Goal: Task Accomplishment & Management: Manage account settings

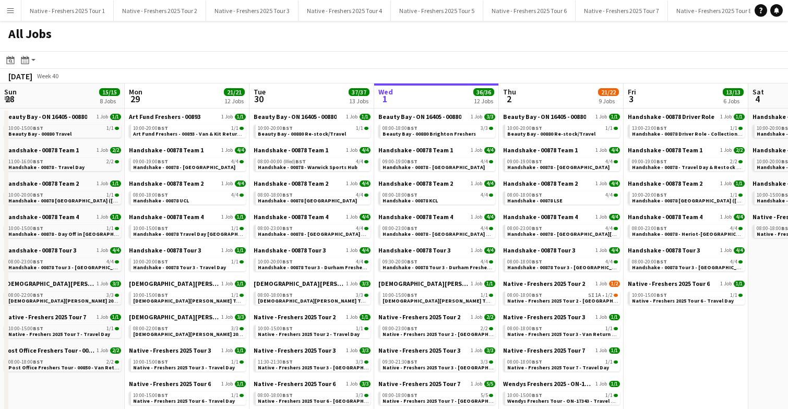
scroll to position [0, 382]
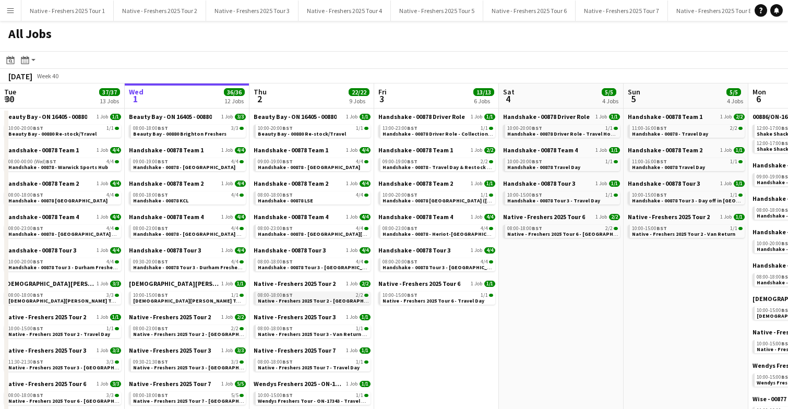
click at [315, 295] on div "08:00-18:00 BST 2/2" at bounding box center [313, 295] width 111 height 5
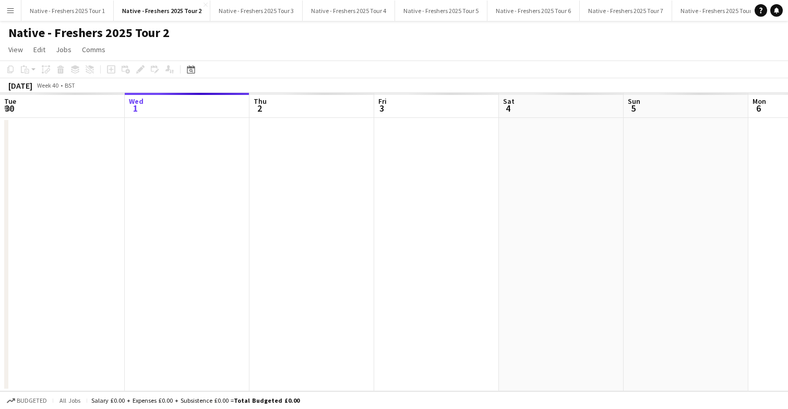
scroll to position [0, 359]
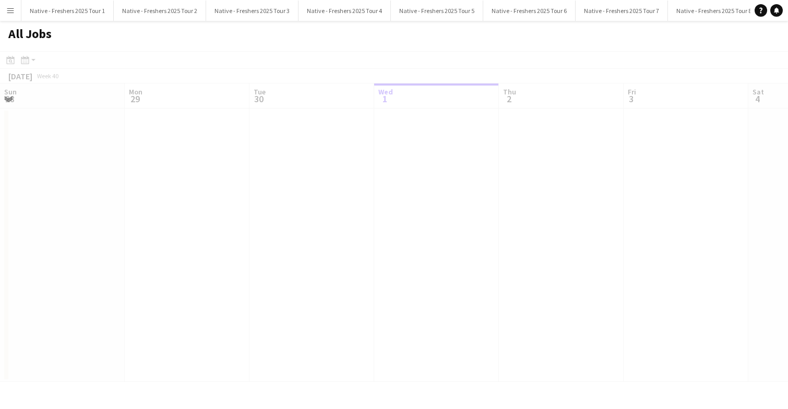
scroll to position [0, 249]
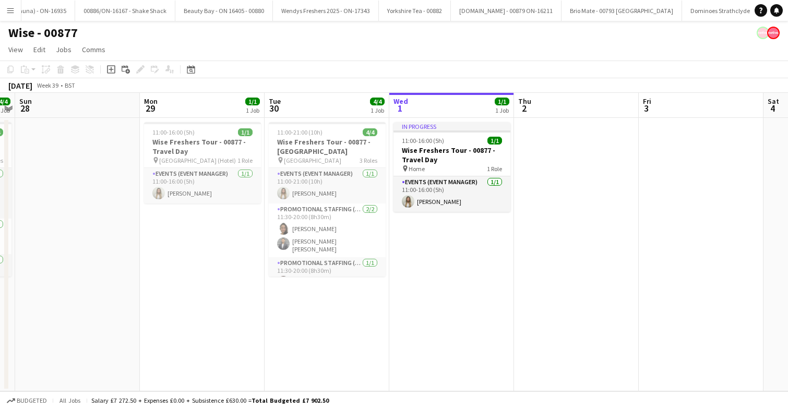
scroll to position [0, 2539]
click at [561, 14] on button "Brio Mate - 00793 Birmingham Close" at bounding box center [621, 11] width 121 height 20
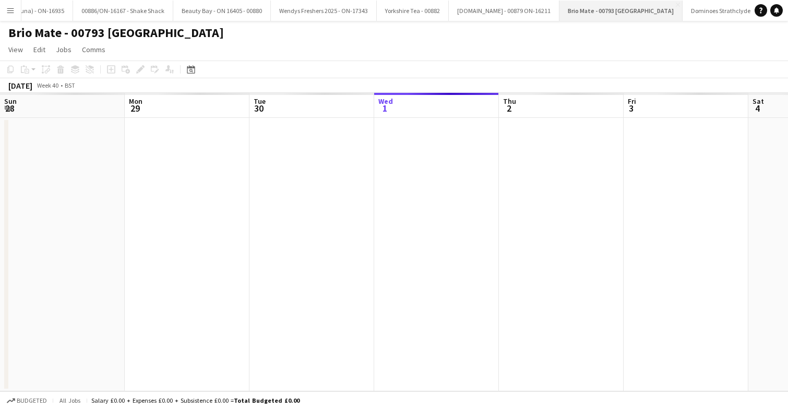
scroll to position [0, 249]
click at [428, 245] on app-date-cell at bounding box center [436, 254] width 125 height 273
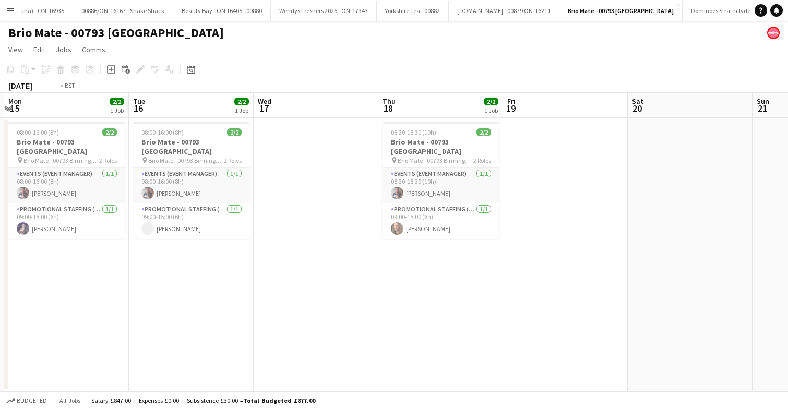
scroll to position [0, 382]
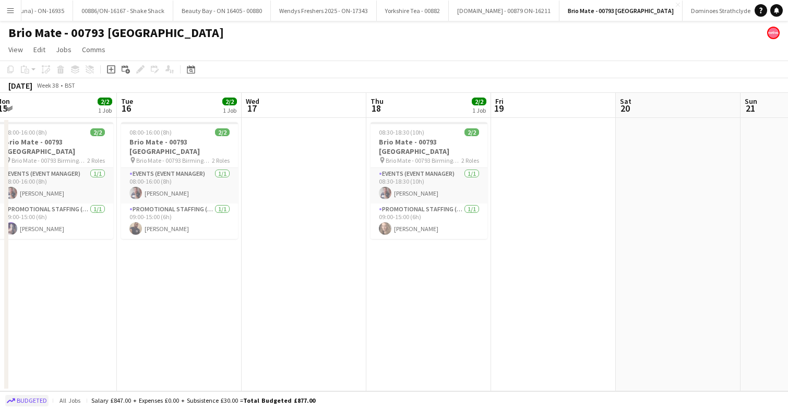
click at [28, 399] on span "Budgeted" at bounding box center [32, 400] width 30 height 7
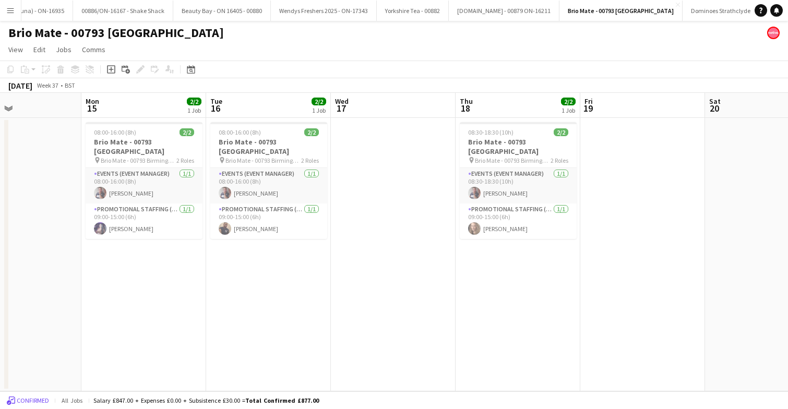
scroll to position [0, 425]
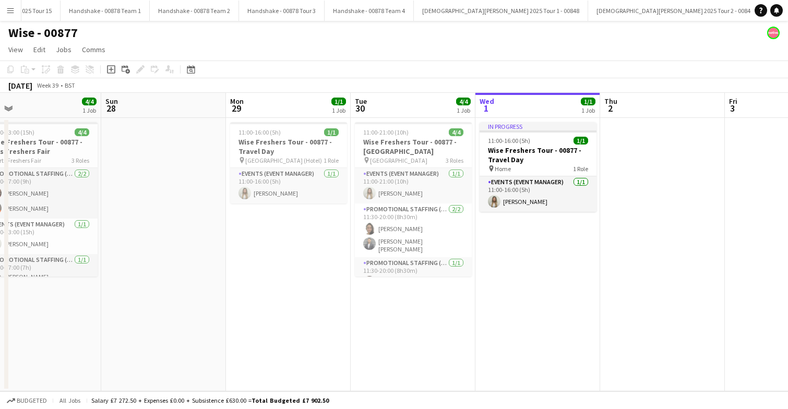
scroll to position [0, 327]
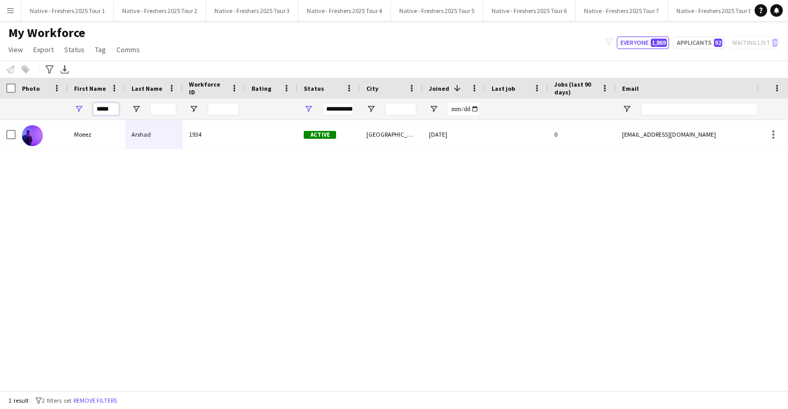
click at [116, 109] on input "*****" at bounding box center [106, 109] width 26 height 13
type input "*"
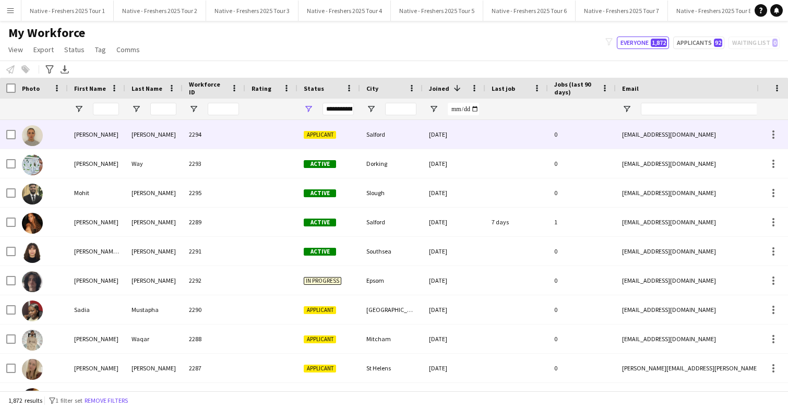
click at [237, 137] on div "2294" at bounding box center [214, 134] width 63 height 29
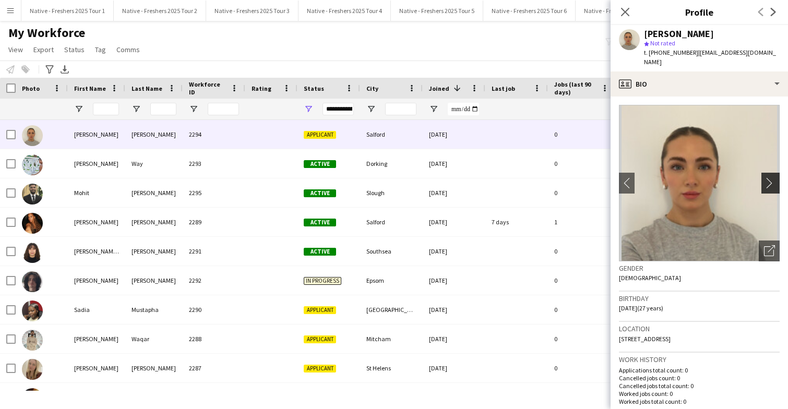
click at [774, 177] on app-icon "chevron-right" at bounding box center [772, 182] width 16 height 11
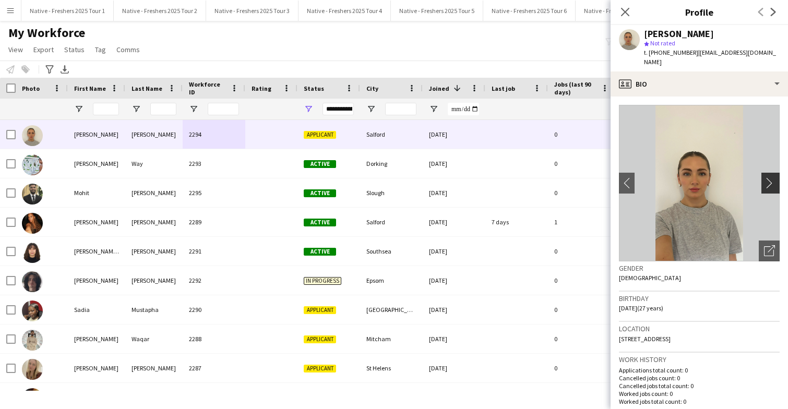
click at [768, 177] on app-icon "chevron-right" at bounding box center [772, 182] width 16 height 11
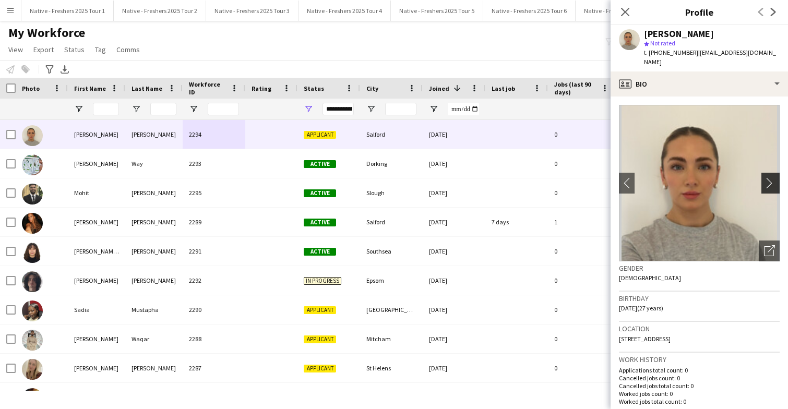
click at [771, 177] on app-icon "chevron-right" at bounding box center [772, 182] width 16 height 11
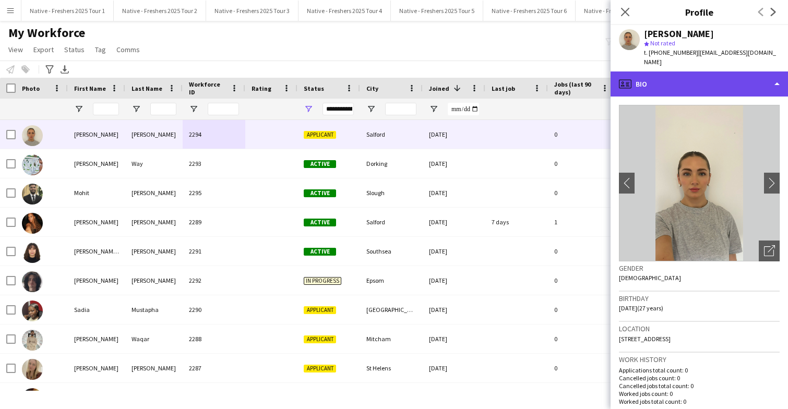
click at [729, 80] on div "profile Bio" at bounding box center [699, 84] width 177 height 25
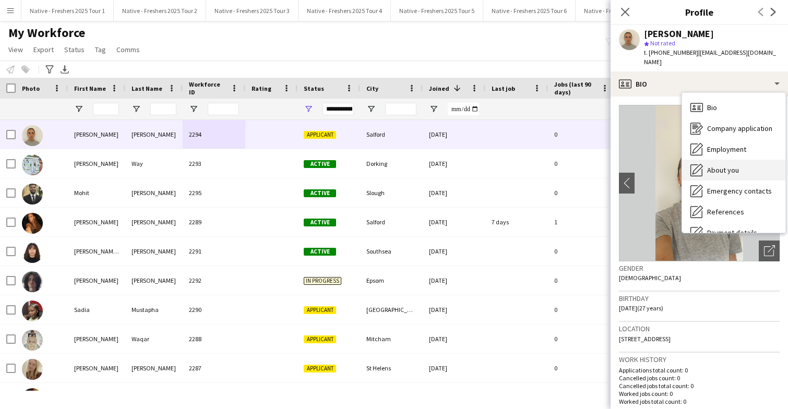
click at [727, 165] on span "About you" at bounding box center [723, 169] width 32 height 9
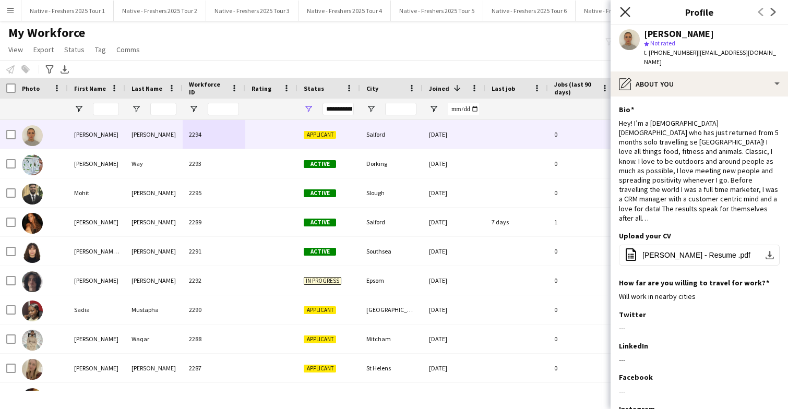
click at [624, 8] on icon "Close pop-in" at bounding box center [625, 12] width 10 height 10
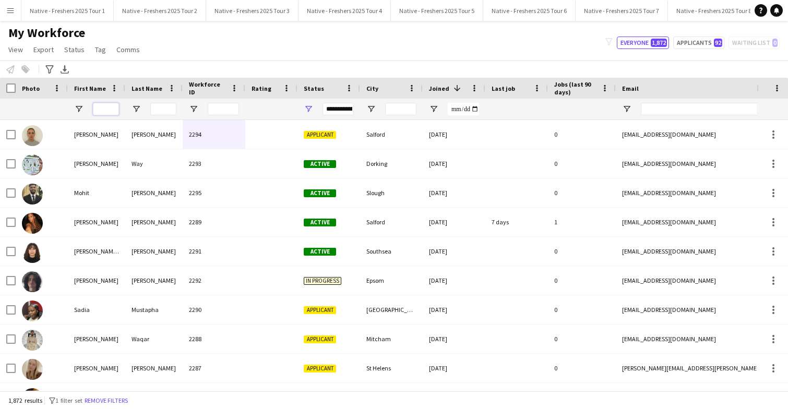
click at [103, 106] on input "First Name Filter Input" at bounding box center [106, 109] width 26 height 13
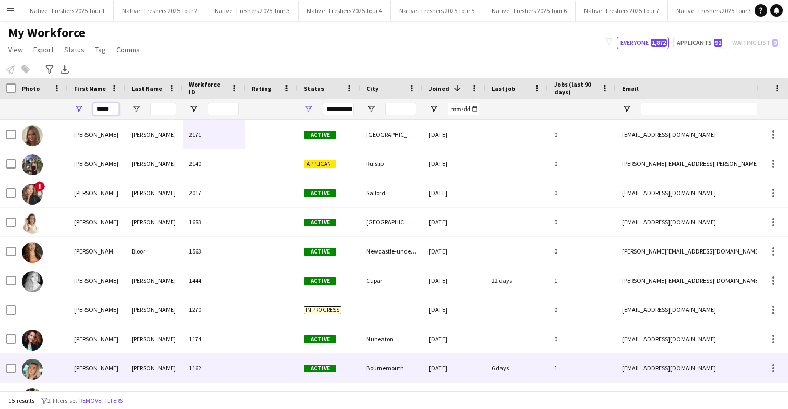
type input "*****"
click at [161, 369] on div "Tanner" at bounding box center [153, 368] width 57 height 29
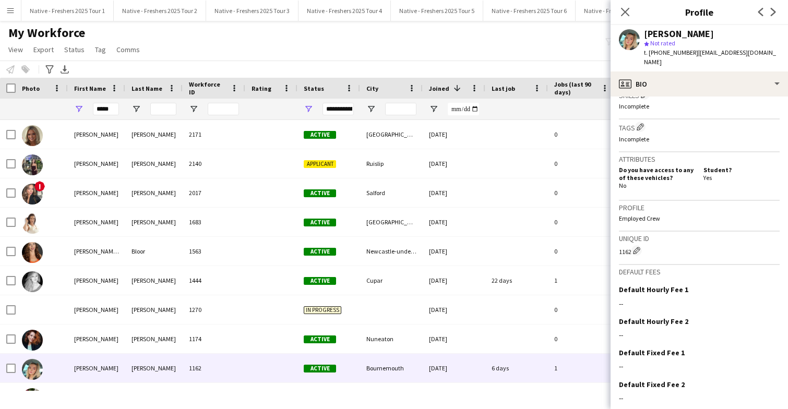
scroll to position [430, 0]
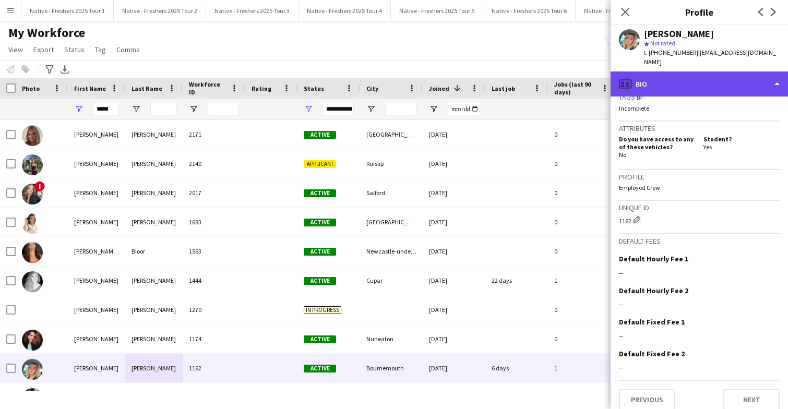
click at [719, 75] on div "profile Bio" at bounding box center [699, 84] width 177 height 25
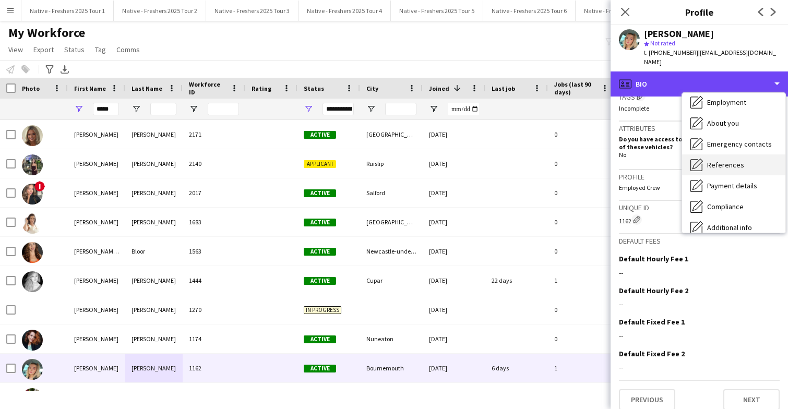
scroll to position [98, 0]
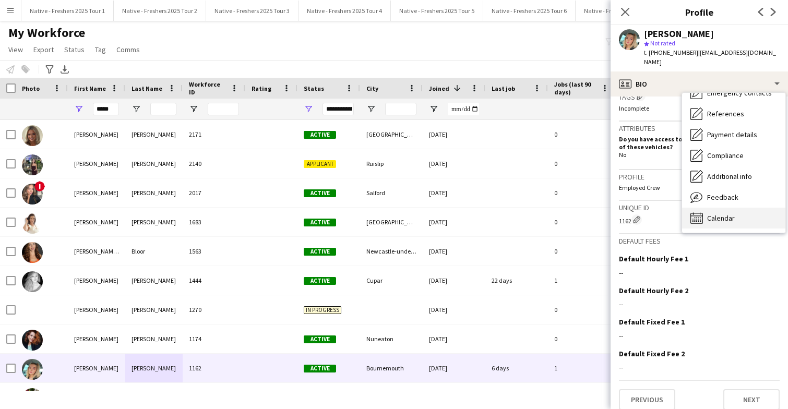
click at [721, 213] on span "Calendar" at bounding box center [721, 217] width 28 height 9
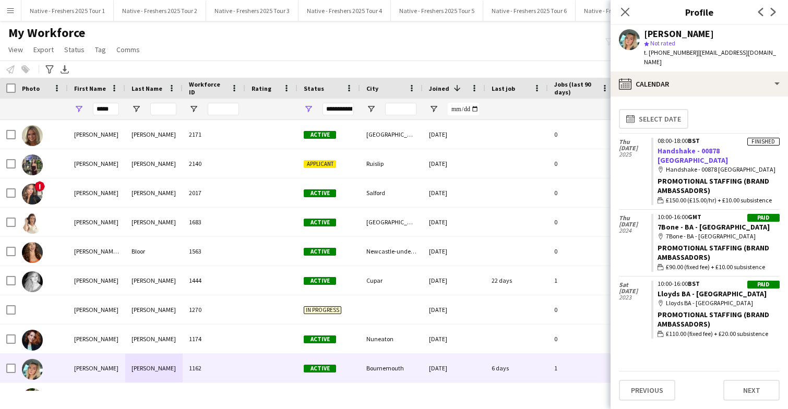
click at [677, 146] on link "Handshake - 00878 [GEOGRAPHIC_DATA]" at bounding box center [693, 155] width 70 height 19
click at [626, 11] on icon at bounding box center [625, 12] width 10 height 10
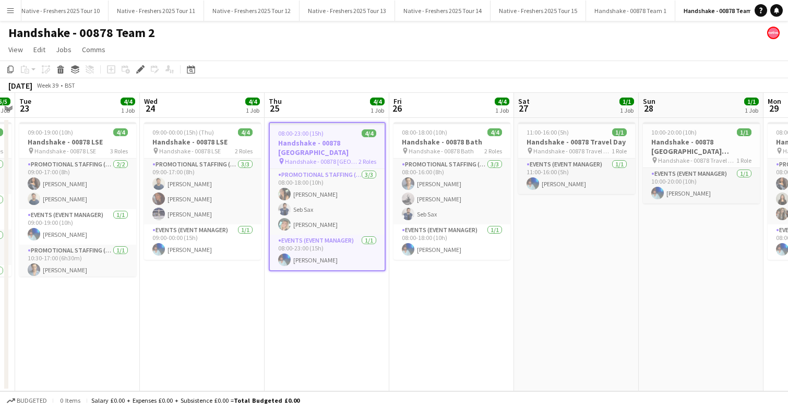
scroll to position [0, 841]
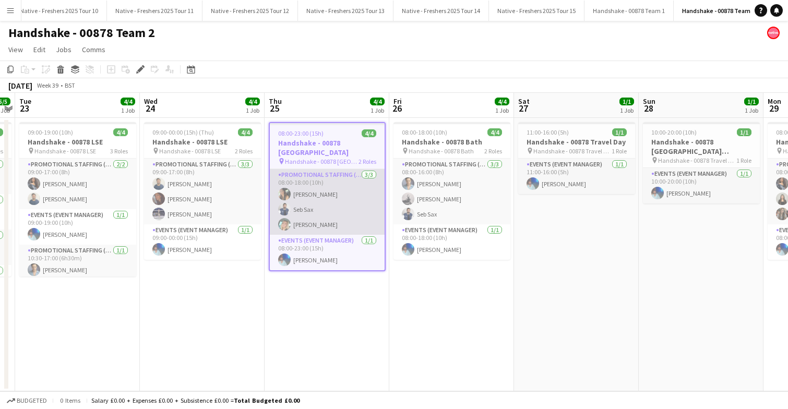
click at [340, 220] on app-card-role "Promotional Staffing (Brand Ambassadors) 3/3 08:00-18:00 (10h) Maria Oakley Seb…" at bounding box center [327, 202] width 115 height 66
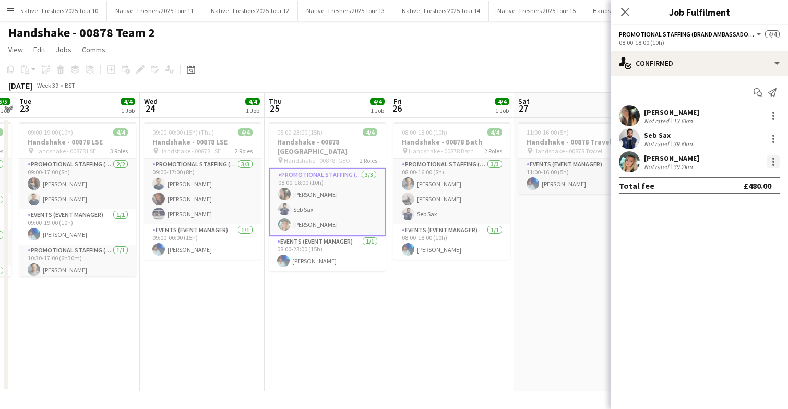
click at [773, 161] on div at bounding box center [773, 162] width 2 height 2
click at [743, 184] on span "Edit fee" at bounding box center [739, 180] width 65 height 9
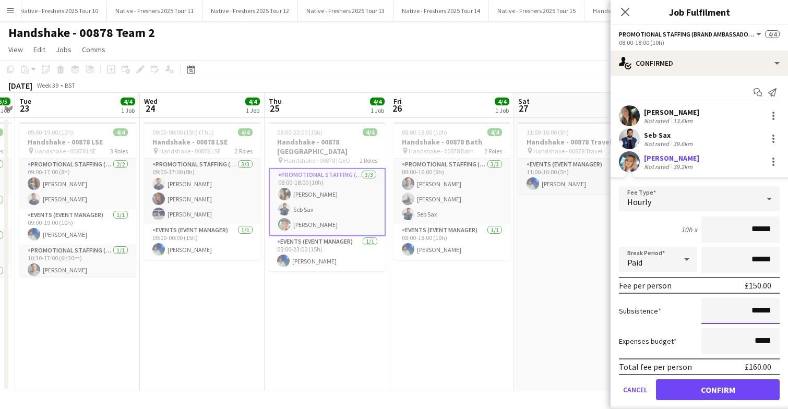
click at [774, 314] on input "******" at bounding box center [740, 311] width 78 height 26
type input "**"
type input "******"
click at [719, 390] on button "Confirm" at bounding box center [718, 389] width 124 height 21
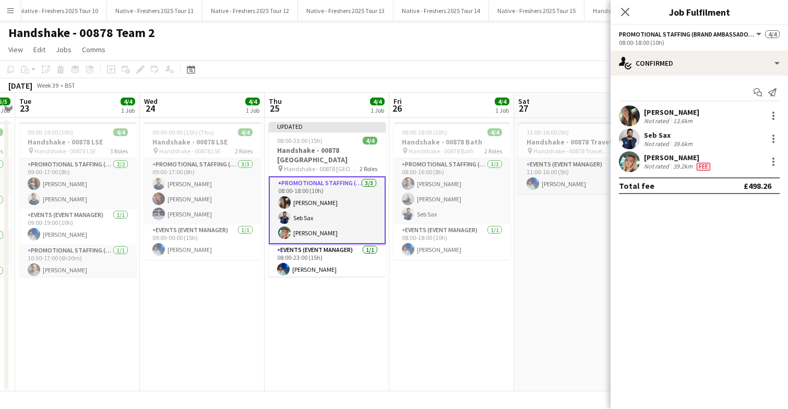
click at [460, 305] on app-date-cell "08:00-18:00 (10h) 4/4 Handshake - 00878 Bath pin Handshake - 00878 Bath 2 Roles…" at bounding box center [451, 254] width 125 height 273
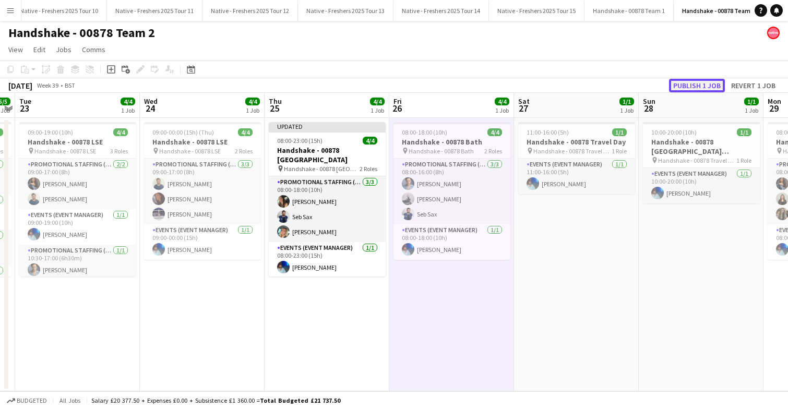
click at [701, 84] on button "Publish 1 job" at bounding box center [697, 86] width 56 height 14
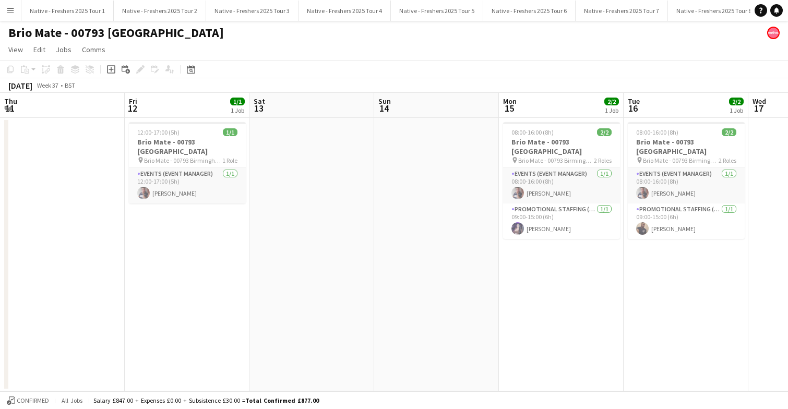
scroll to position [0, 425]
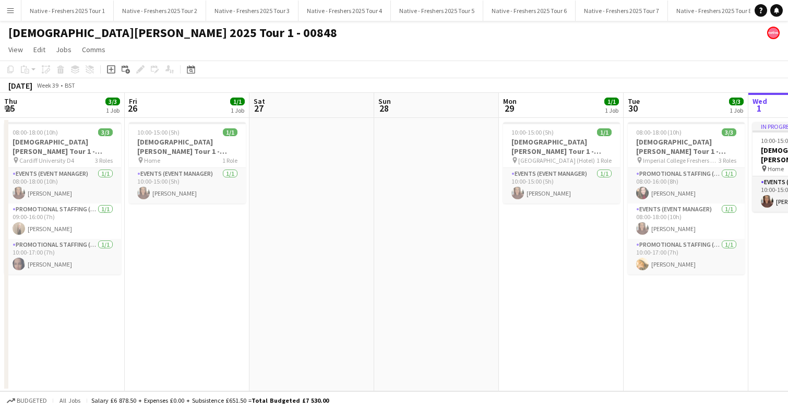
scroll to position [0, 359]
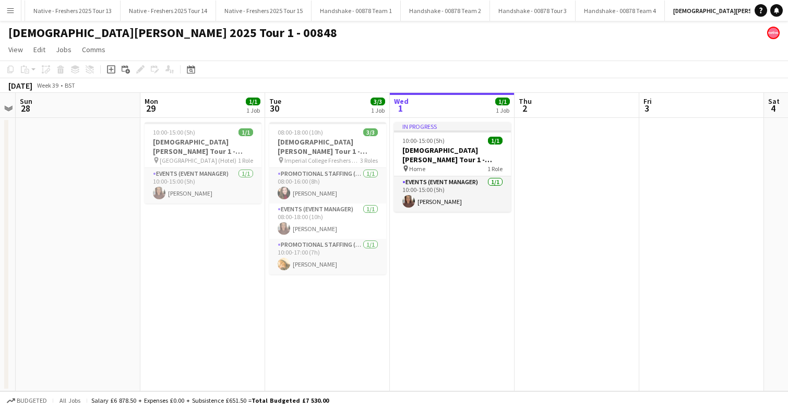
click at [434, 274] on app-date-cell "In progress 10:00-15:00 (5h) 1/1 Lady Garden Tour 1 - 00848 - Travel Day pin Ho…" at bounding box center [452, 254] width 125 height 273
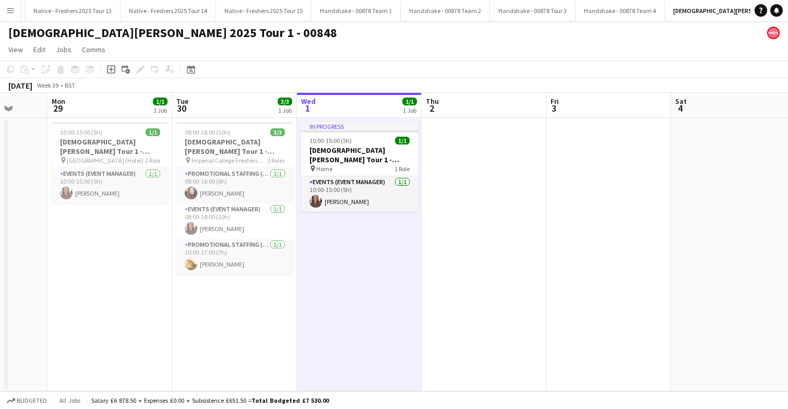
scroll to position [0, 323]
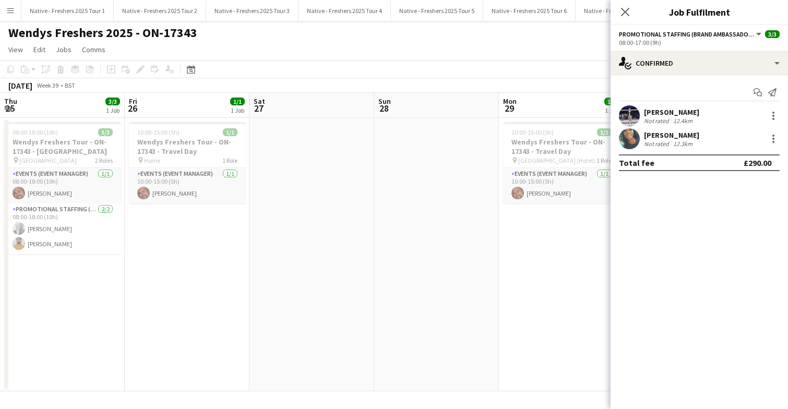
scroll to position [0, 359]
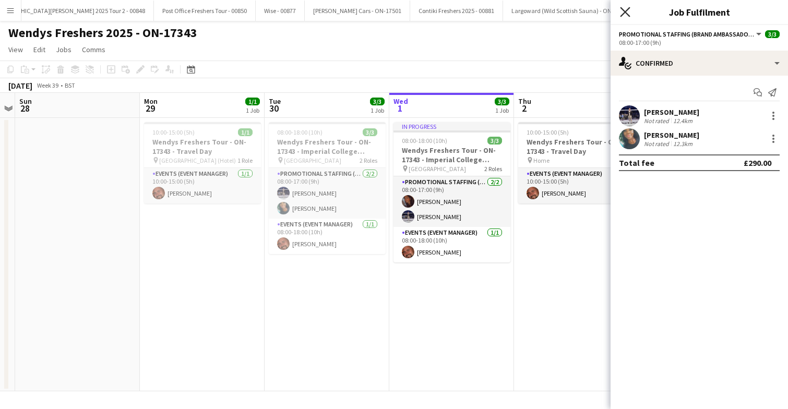
click at [625, 9] on icon "Close pop-in" at bounding box center [625, 12] width 10 height 10
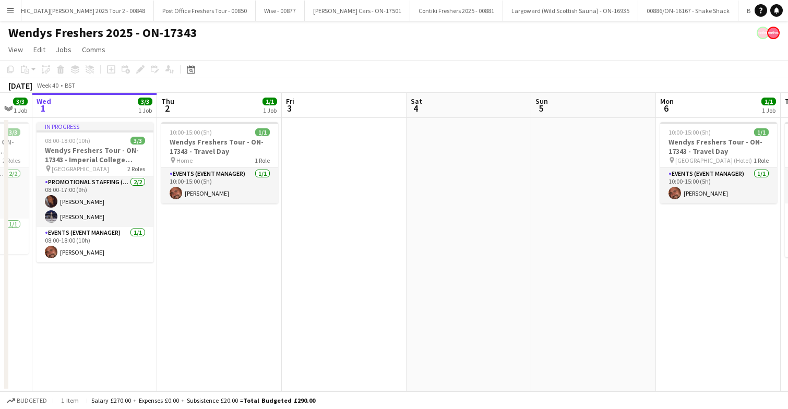
click at [322, 250] on app-date-cell at bounding box center [344, 254] width 125 height 273
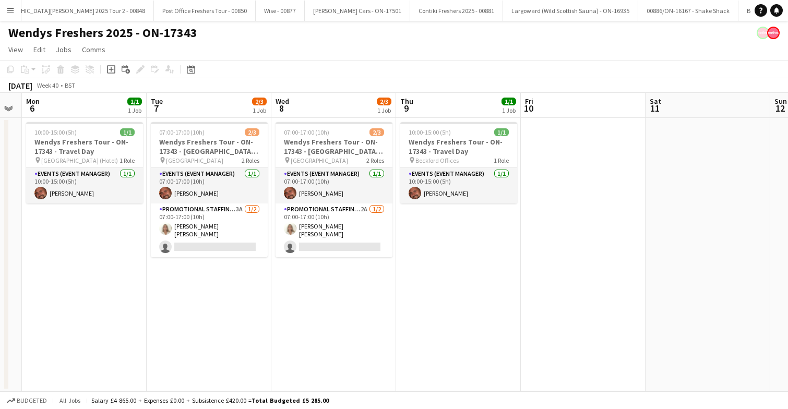
scroll to position [0, 227]
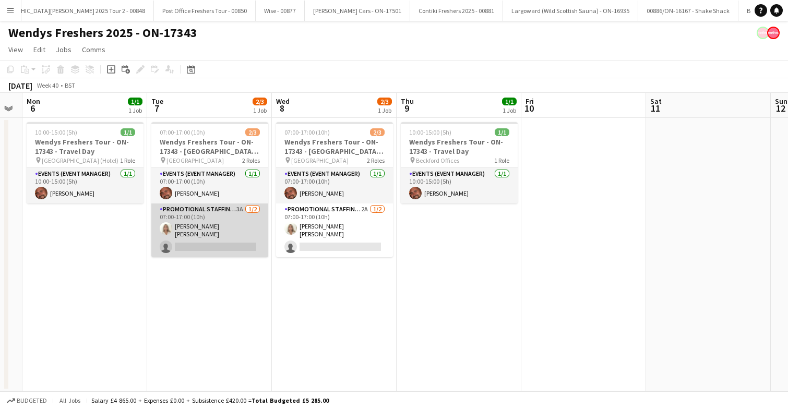
click at [228, 219] on app-card-role "Promotional Staffing (Brand Ambassadors) 3A [DATE] 07:00-17:00 (10h) [PERSON_NA…" at bounding box center [209, 231] width 117 height 54
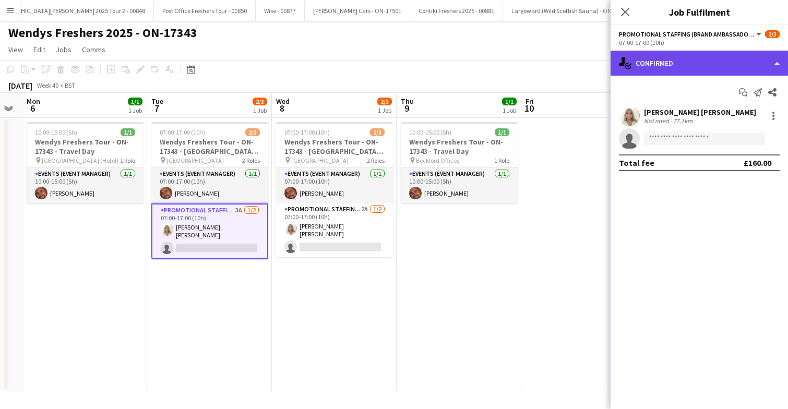
click at [755, 55] on div "single-neutral-actions-check-2 Confirmed" at bounding box center [699, 63] width 177 height 25
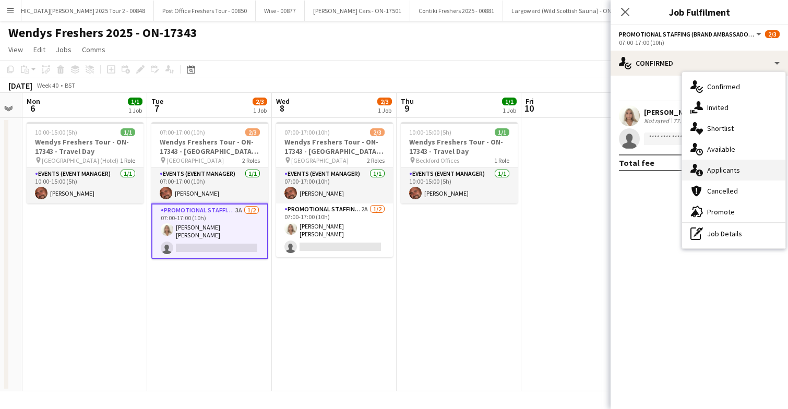
click at [756, 172] on div "single-neutral-actions-information Applicants" at bounding box center [733, 170] width 103 height 21
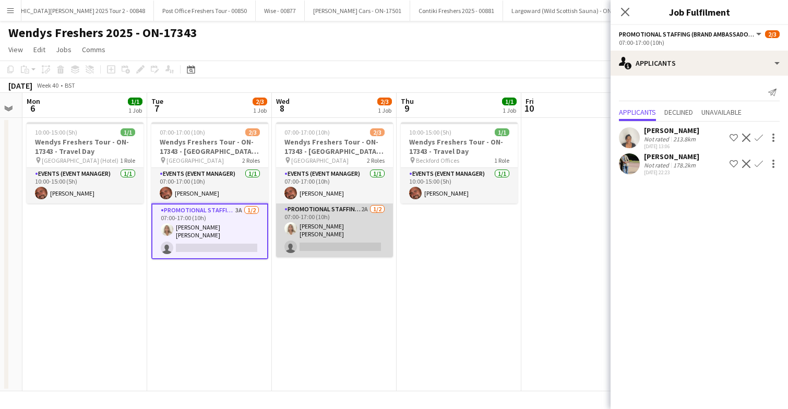
click at [308, 228] on app-card-role "Promotional Staffing (Brand Ambassadors) 2A 1/2 07:00-17:00 (10h) Elenor Ben ar…" at bounding box center [334, 231] width 117 height 54
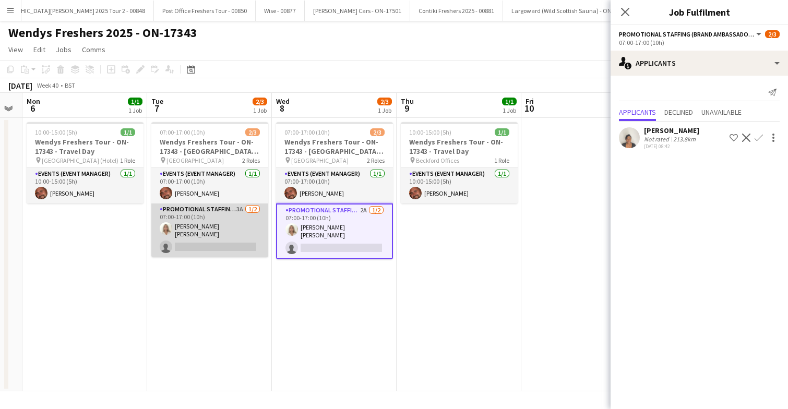
click at [207, 230] on app-card-role "Promotional Staffing (Brand Ambassadors) 3A 1/2 07:00-17:00 (10h) Elenor Ben ar…" at bounding box center [209, 231] width 117 height 54
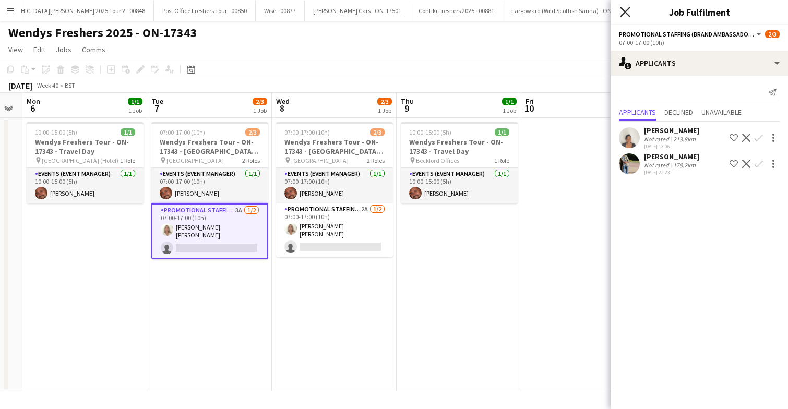
click at [625, 10] on icon "Close pop-in" at bounding box center [625, 12] width 10 height 10
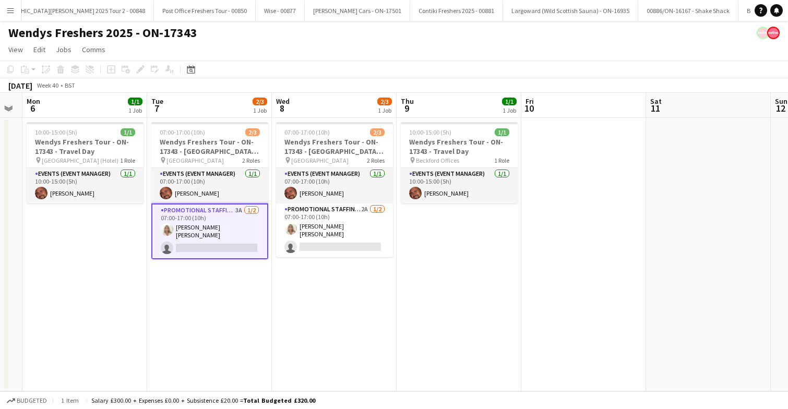
click at [554, 279] on app-date-cell at bounding box center [583, 254] width 125 height 273
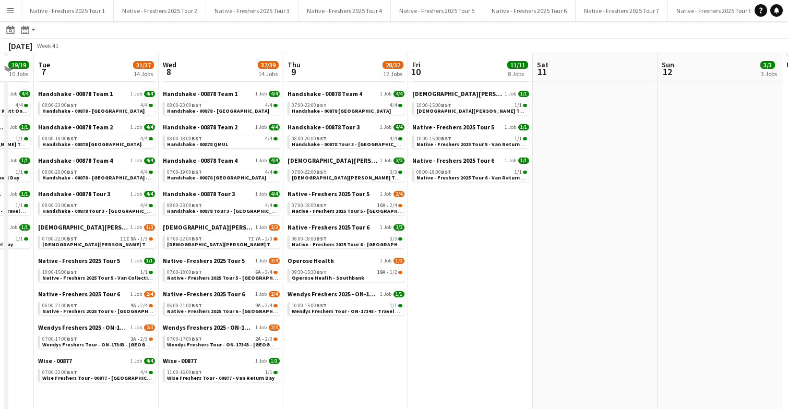
scroll to position [174, 0]
